Goal: Information Seeking & Learning: Compare options

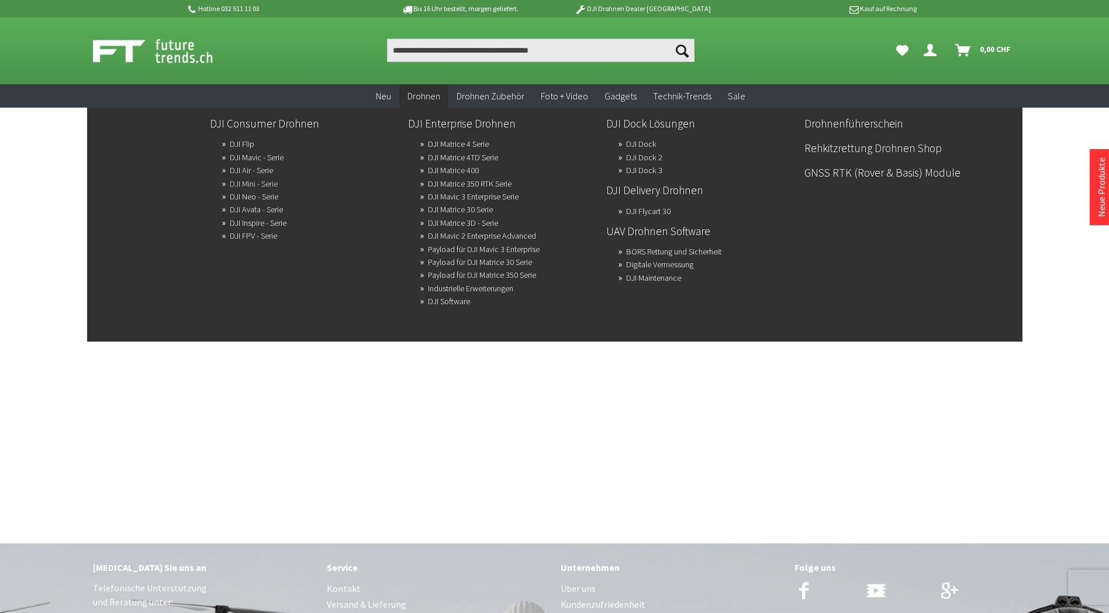
click at [264, 182] on link "DJI Mini - Serie" at bounding box center [254, 183] width 48 height 16
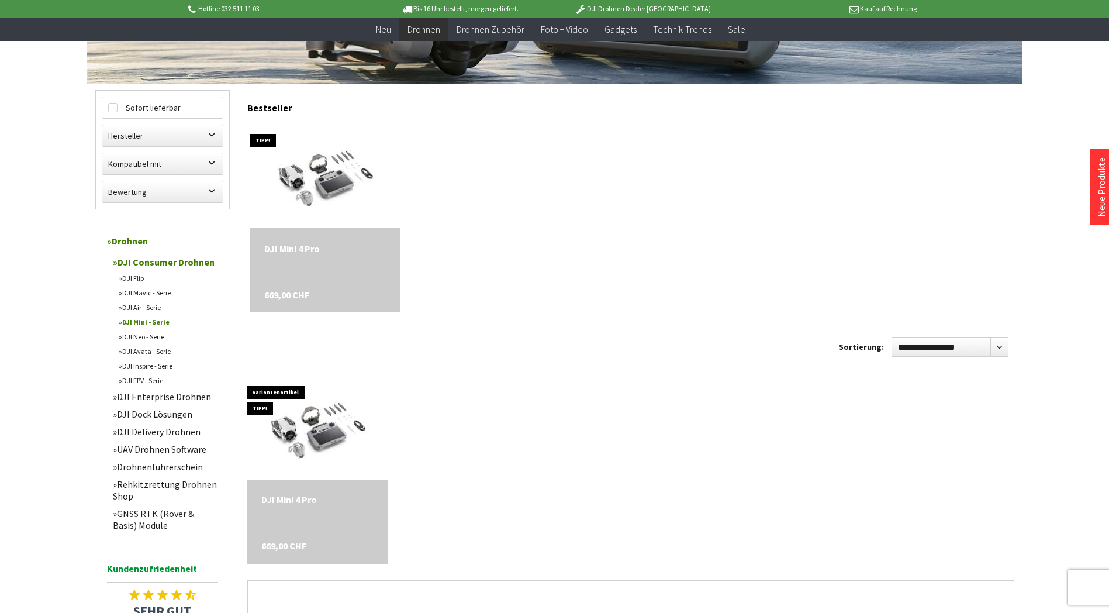
scroll to position [351, 0]
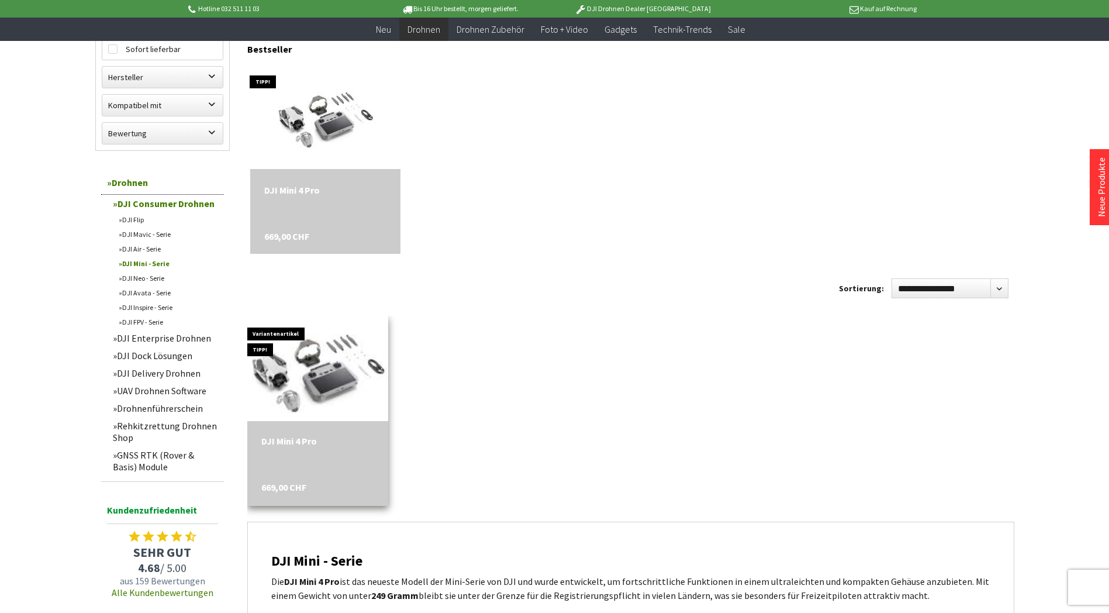
click at [306, 392] on img at bounding box center [318, 368] width 184 height 147
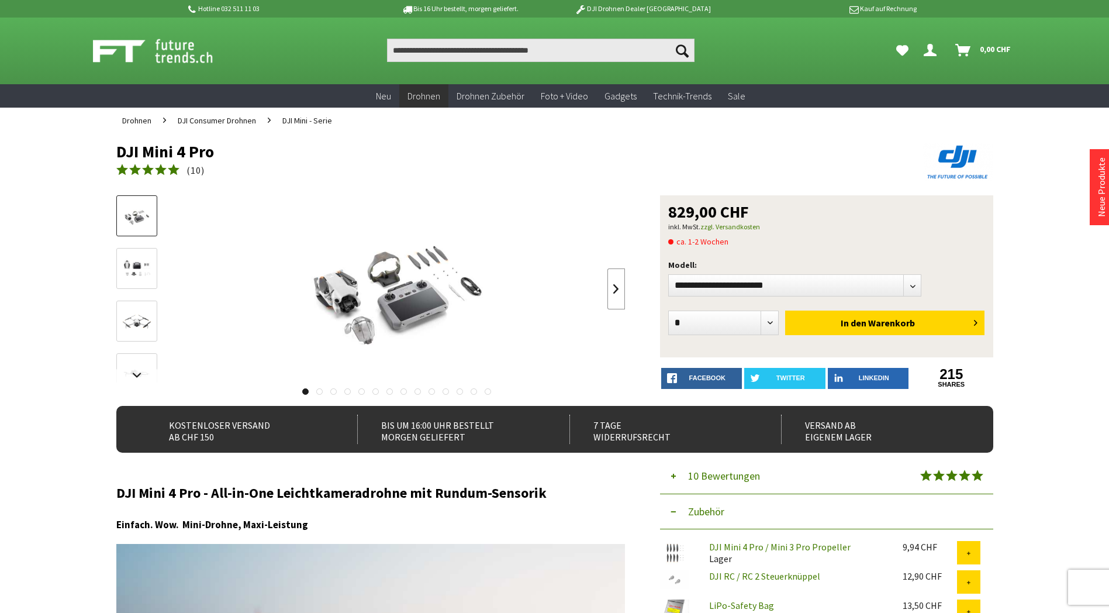
click at [612, 281] on link at bounding box center [617, 288] width 18 height 41
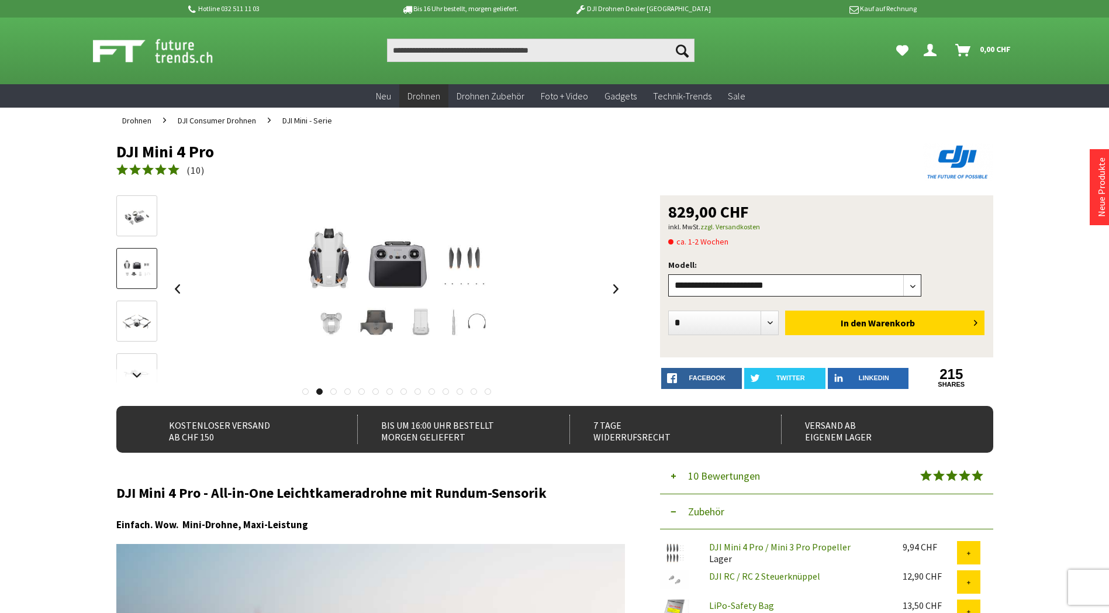
click at [710, 285] on select"] "**********" at bounding box center [795, 285] width 254 height 22
select select"] "***"
click at [668, 274] on select"] "**********" at bounding box center [795, 285] width 254 height 22
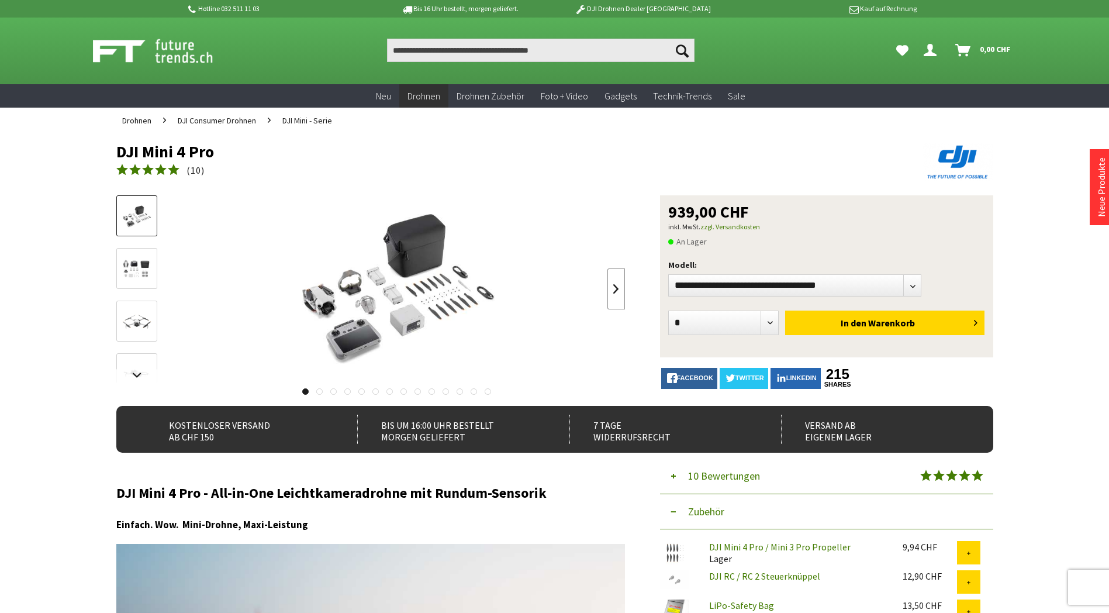
click at [610, 294] on link at bounding box center [617, 288] width 18 height 41
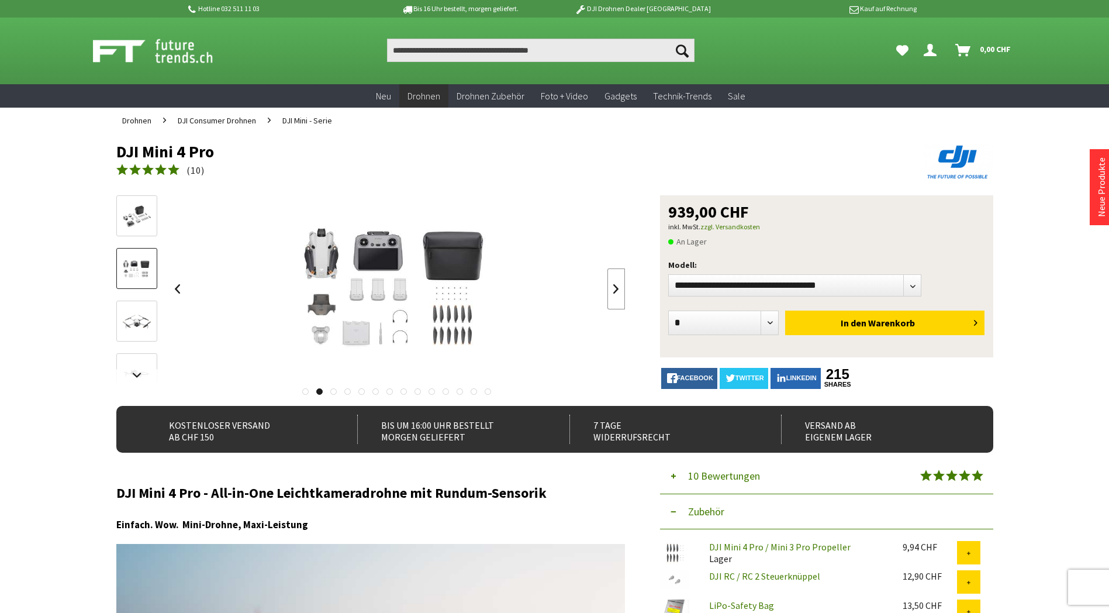
click at [610, 294] on link at bounding box center [617, 288] width 18 height 41
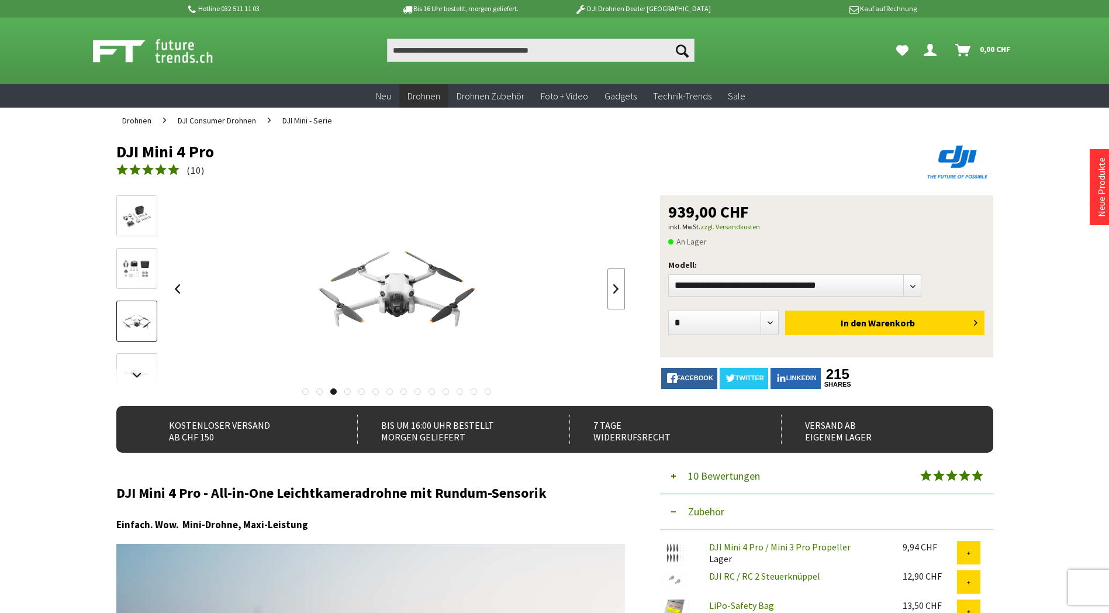
click at [610, 294] on link at bounding box center [617, 288] width 18 height 41
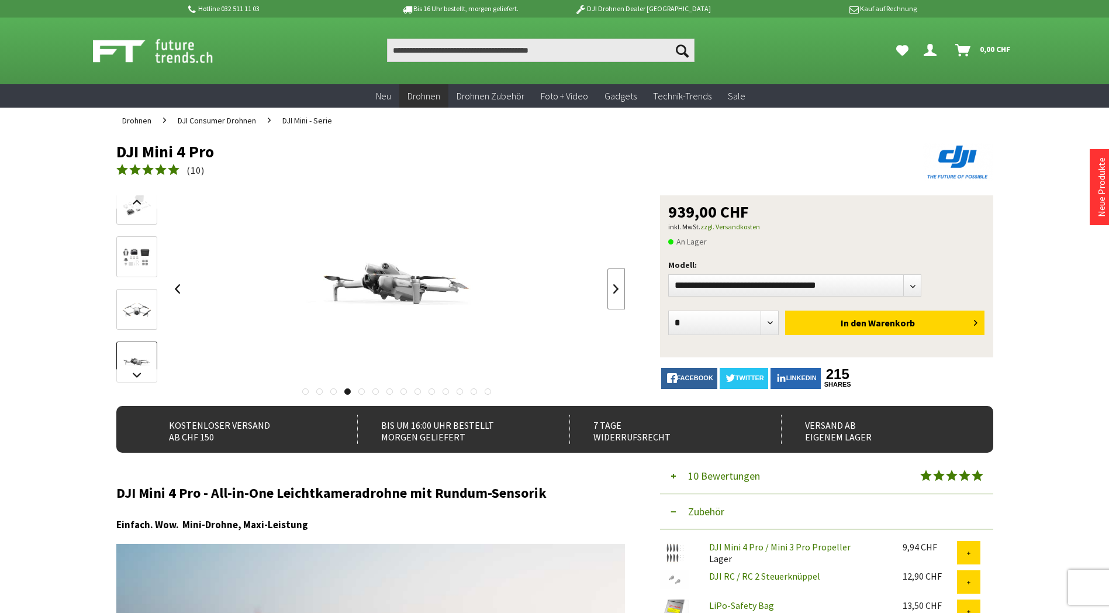
click at [612, 293] on link at bounding box center [617, 288] width 18 height 41
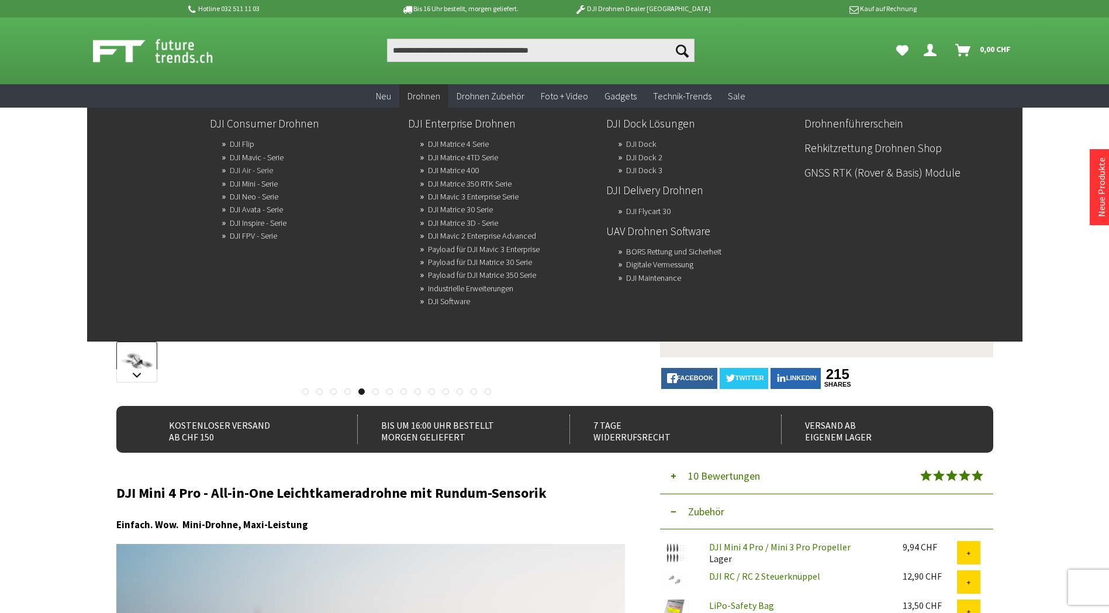
click at [254, 173] on link "DJI Air - Serie" at bounding box center [251, 170] width 43 height 16
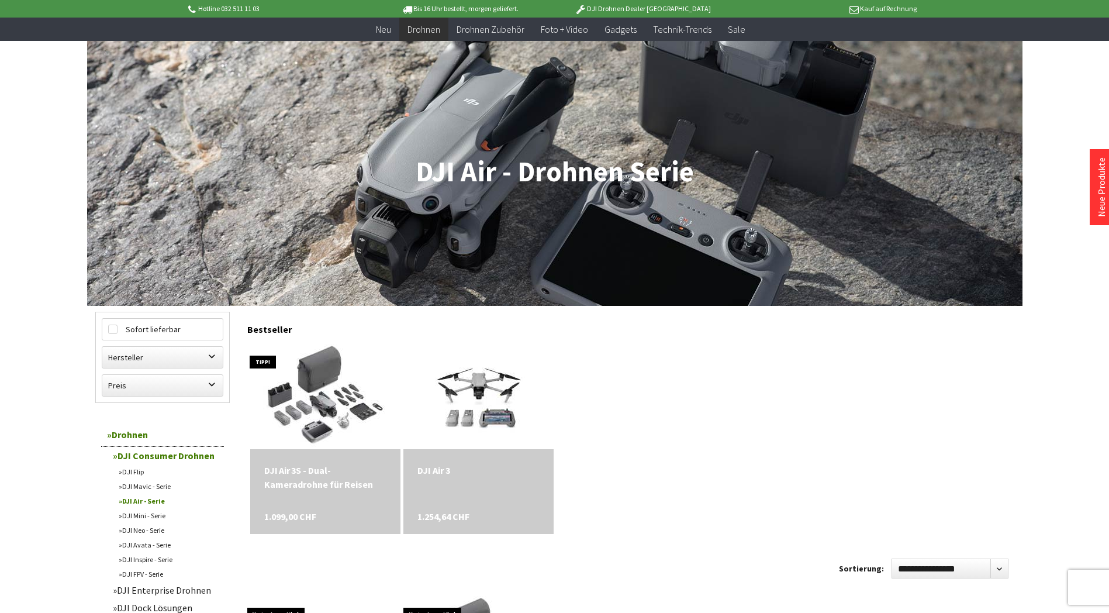
scroll to position [175, 0]
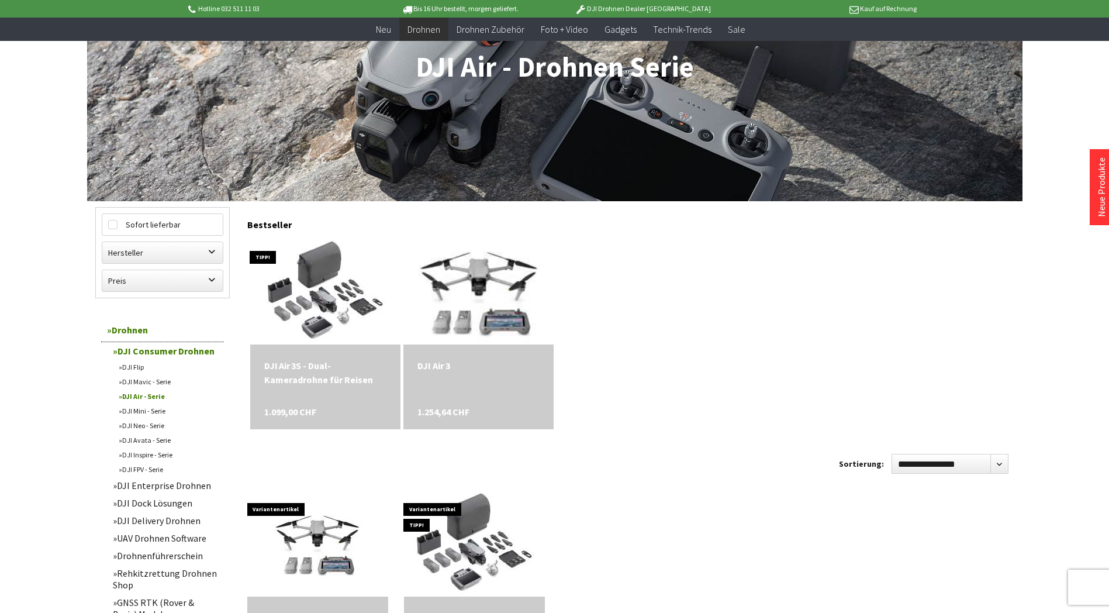
click at [522, 292] on img at bounding box center [478, 291] width 147 height 147
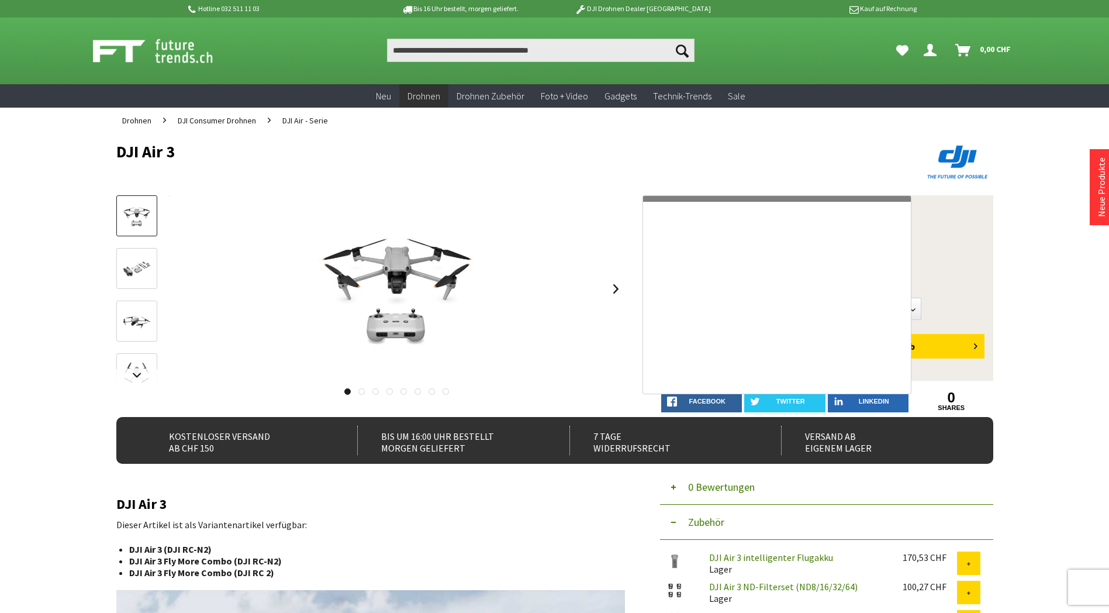
click at [407, 298] on img at bounding box center [396, 288] width 187 height 187
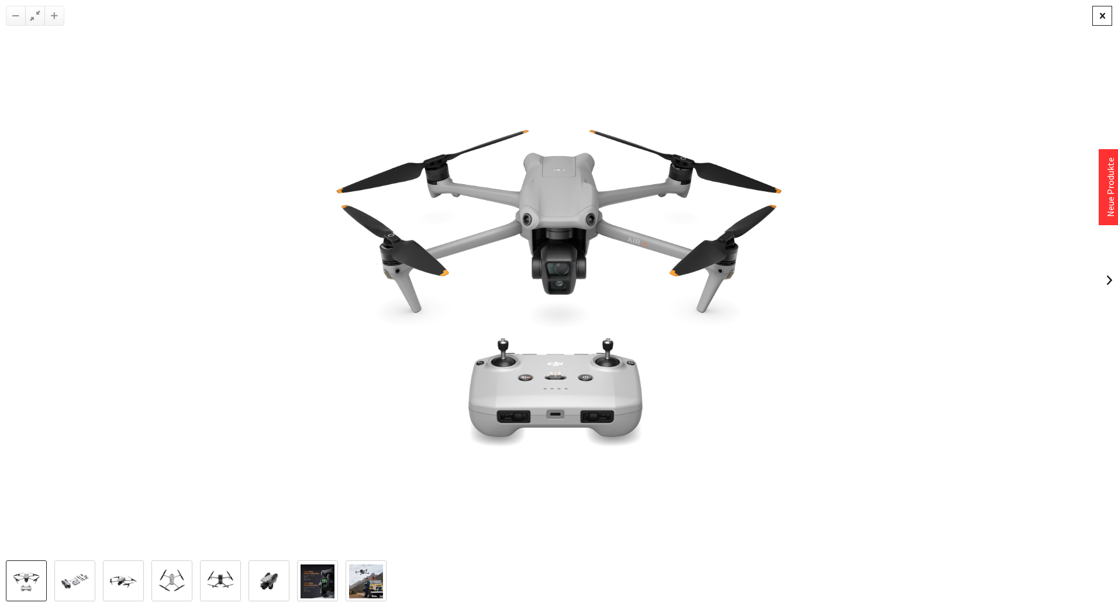
click at [1098, 20] on div at bounding box center [1102, 16] width 20 height 20
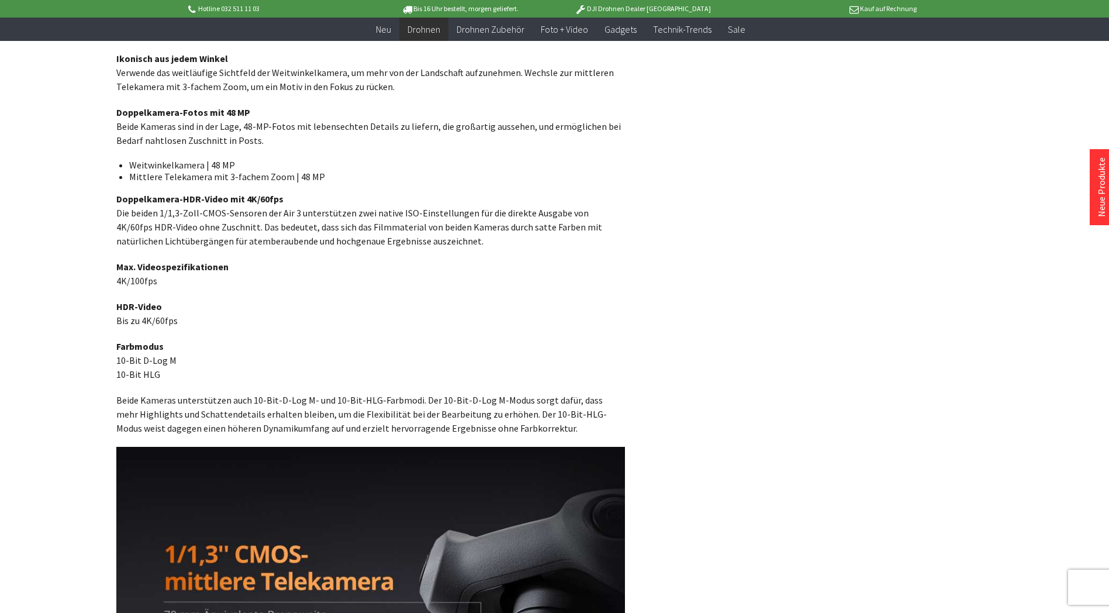
scroll to position [1637, 0]
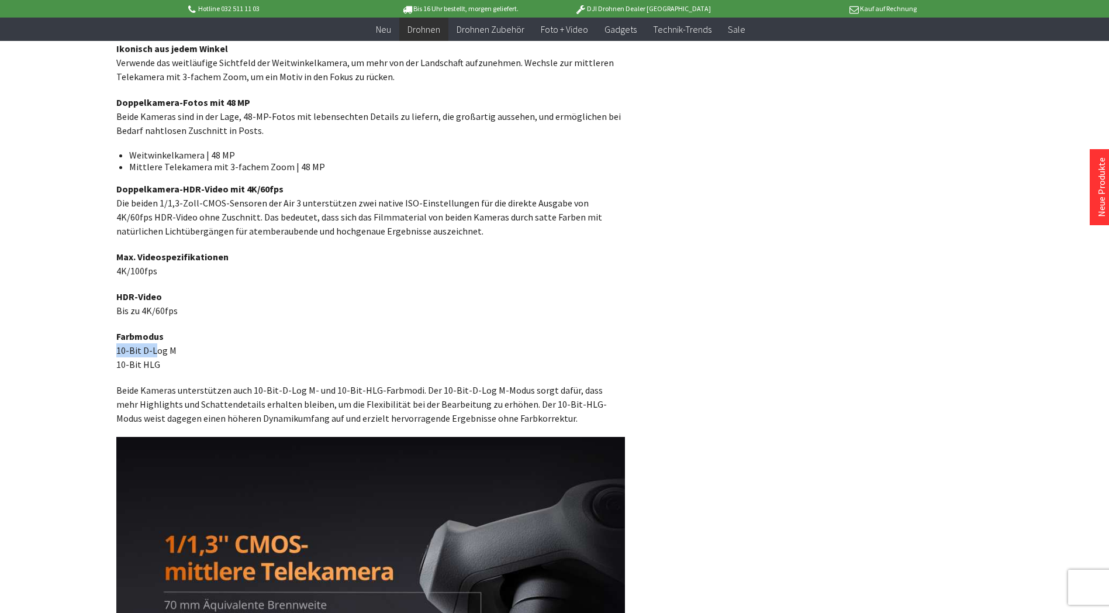
drag, startPoint x: 118, startPoint y: 353, endPoint x: 153, endPoint y: 357, distance: 35.3
click at [153, 357] on p "Farbmodus 10-Bit D-Log M 10-Bit HLG" at bounding box center [370, 350] width 509 height 42
drag, startPoint x: 153, startPoint y: 357, endPoint x: 282, endPoint y: 300, distance: 141.1
click at [282, 300] on p "HDR-Video Bis zu 4K/60fps" at bounding box center [370, 303] width 509 height 28
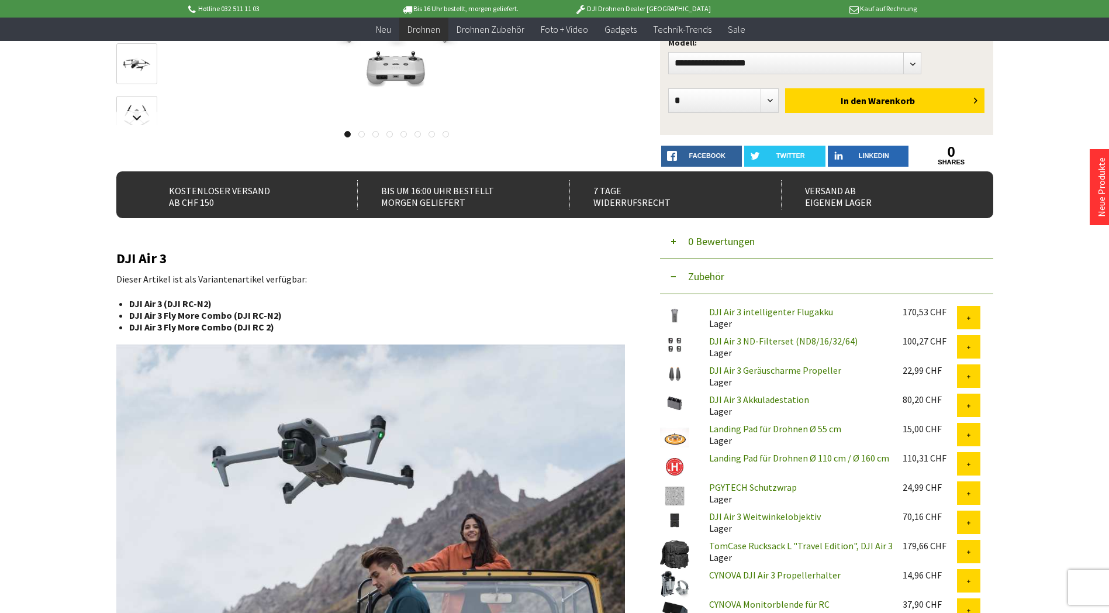
scroll to position [0, 0]
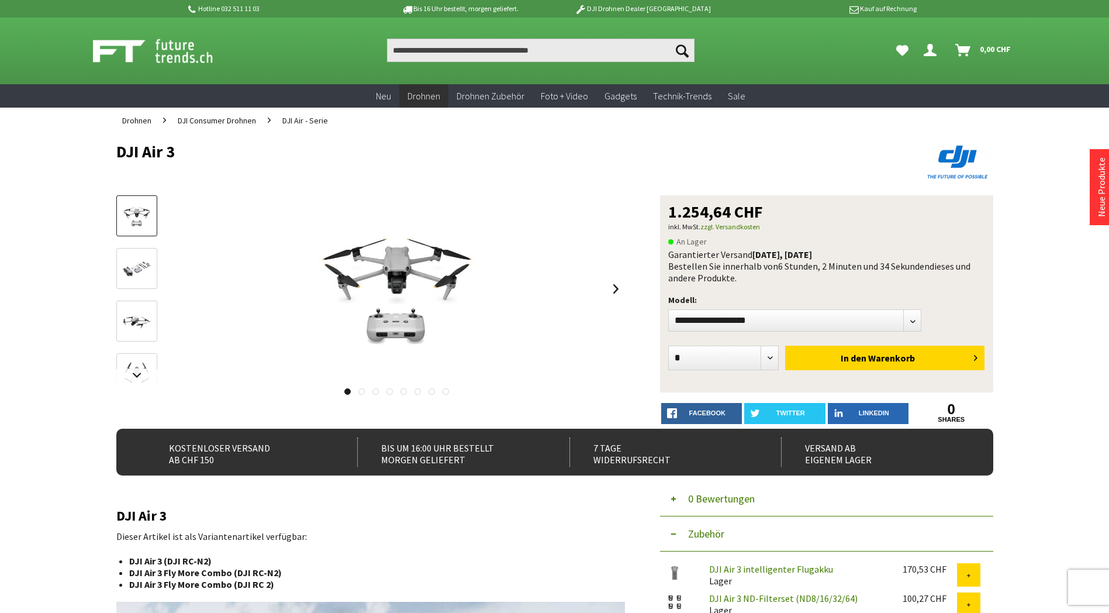
drag, startPoint x: 684, startPoint y: 274, endPoint x: 632, endPoint y: 55, distance: 225.4
